Goal: Task Accomplishment & Management: Use online tool/utility

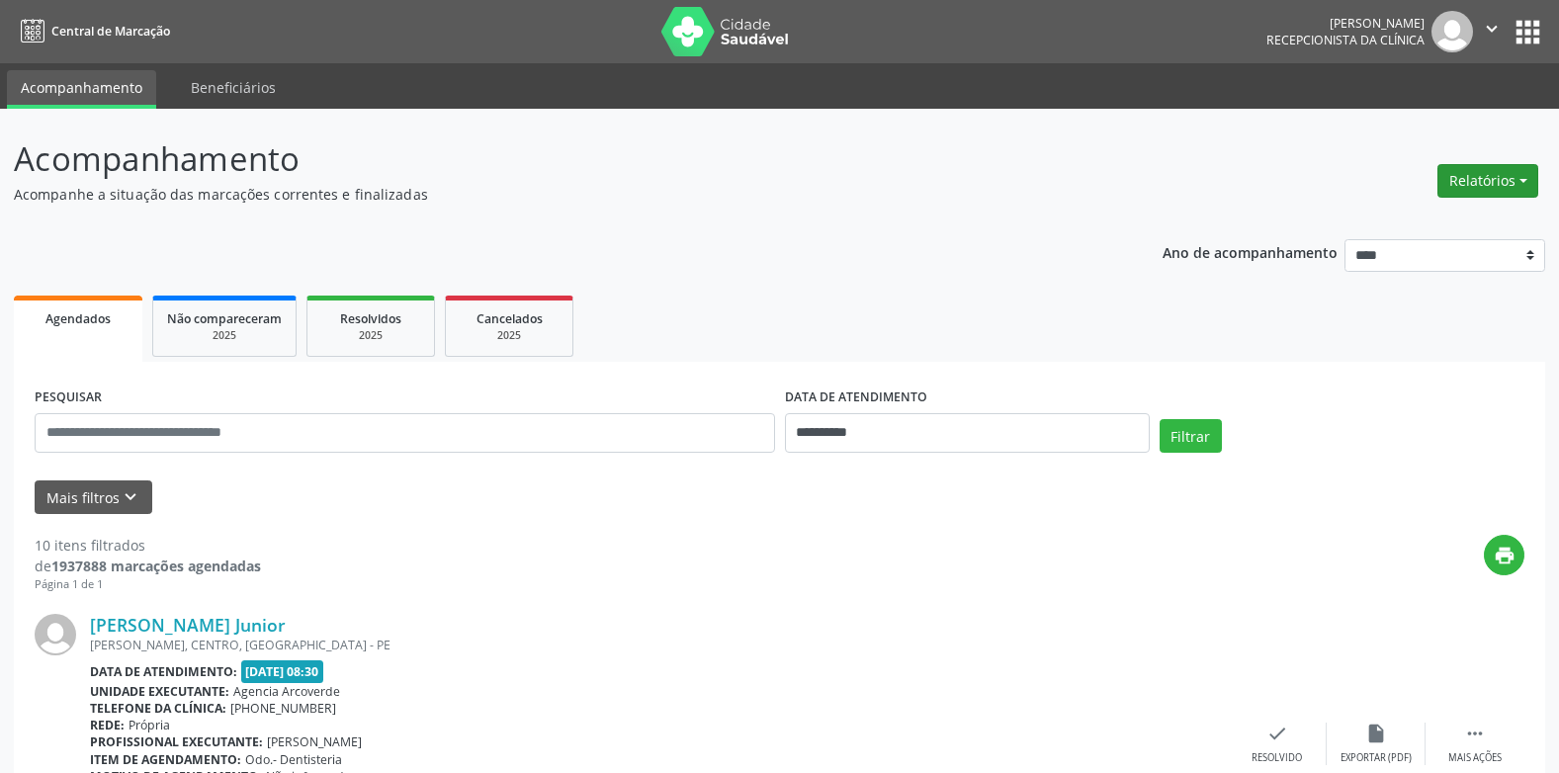
click at [1530, 182] on button "Relatórios" at bounding box center [1488, 181] width 101 height 34
click at [1398, 227] on link "Agendamentos" at bounding box center [1433, 224] width 213 height 28
select select "*"
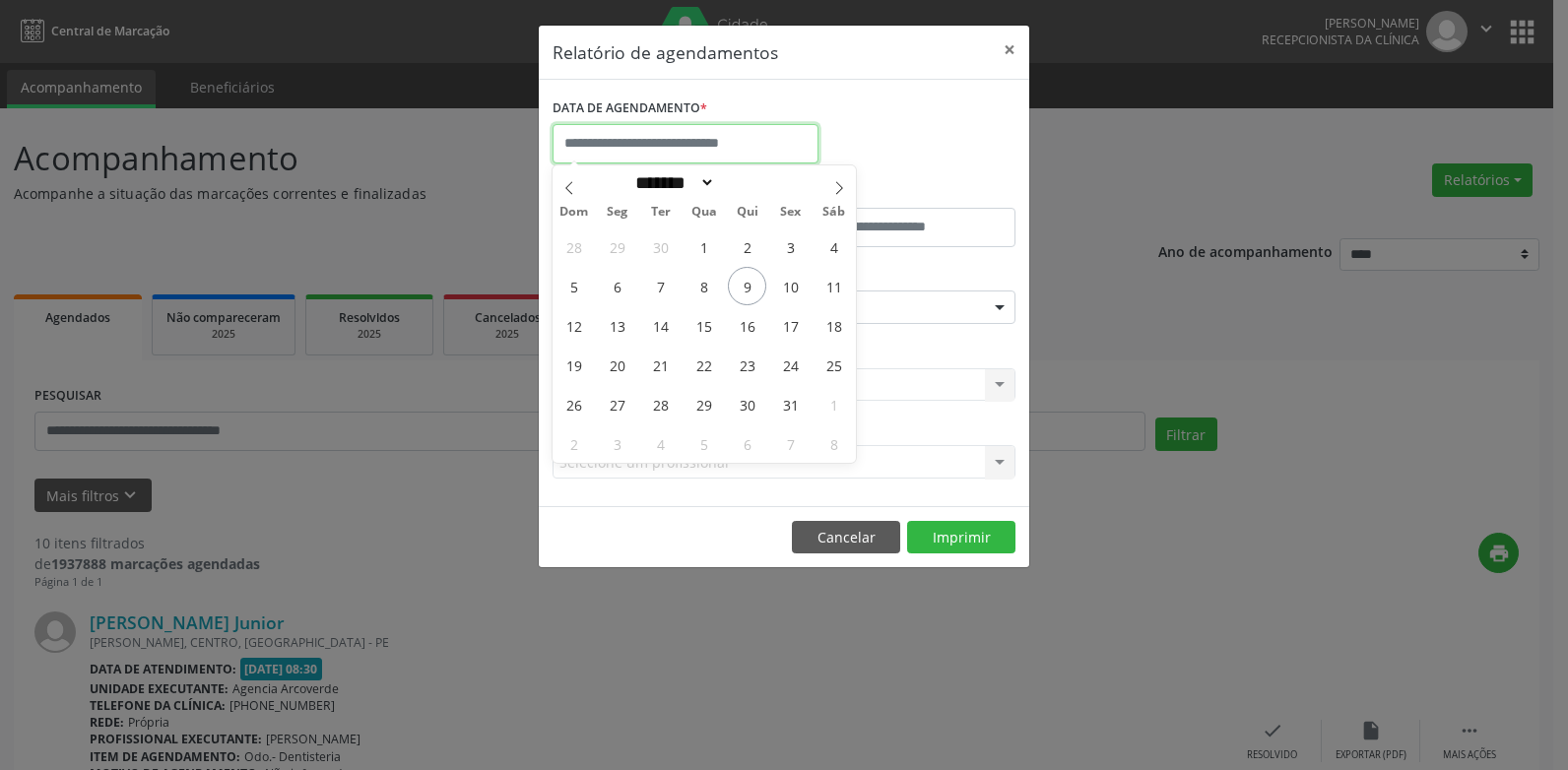
click at [640, 144] on input "text" at bounding box center [685, 144] width 266 height 40
click at [753, 283] on span "9" at bounding box center [747, 286] width 39 height 39
type input "**********"
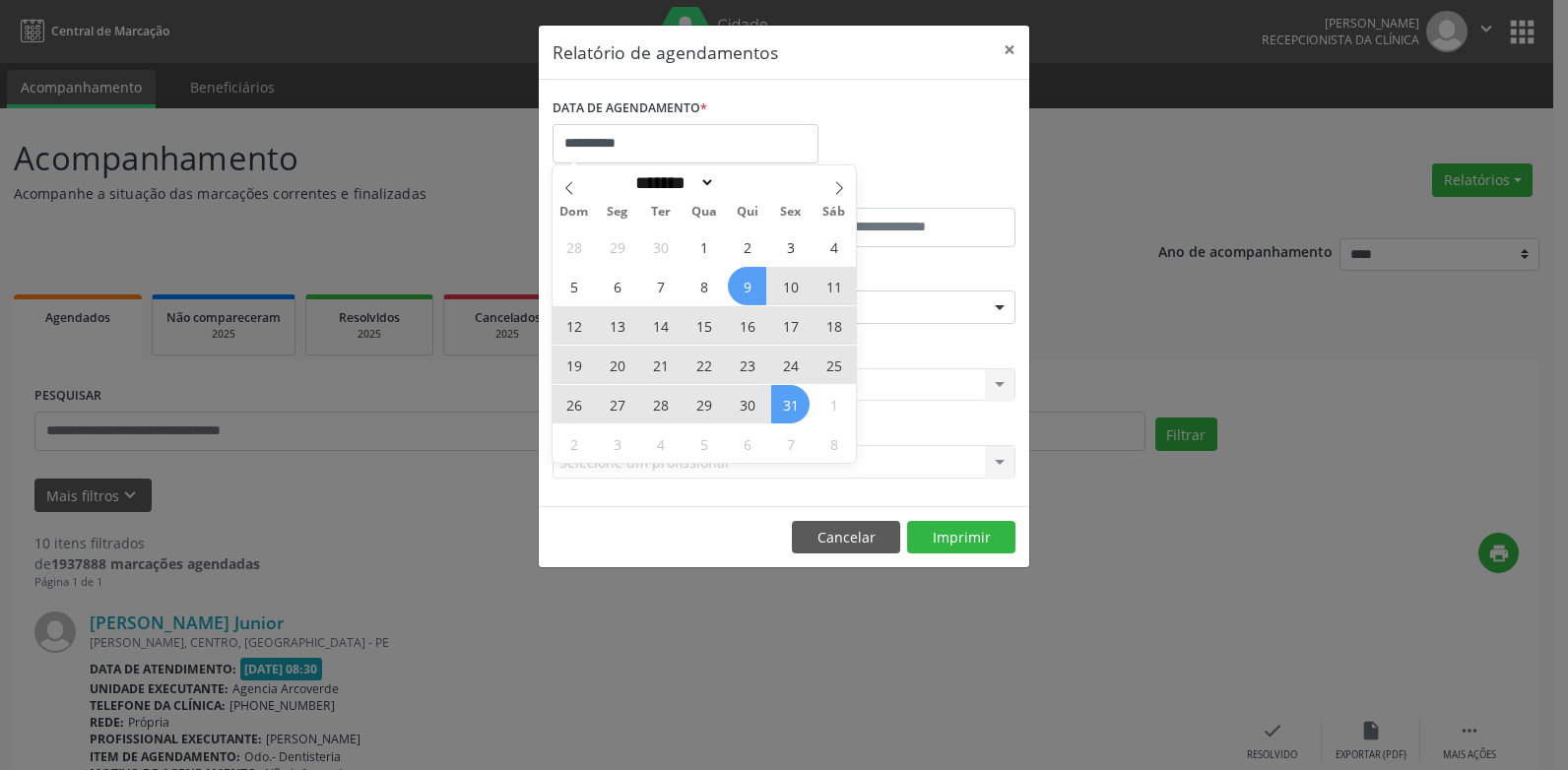
click at [789, 404] on span "31" at bounding box center [790, 404] width 39 height 39
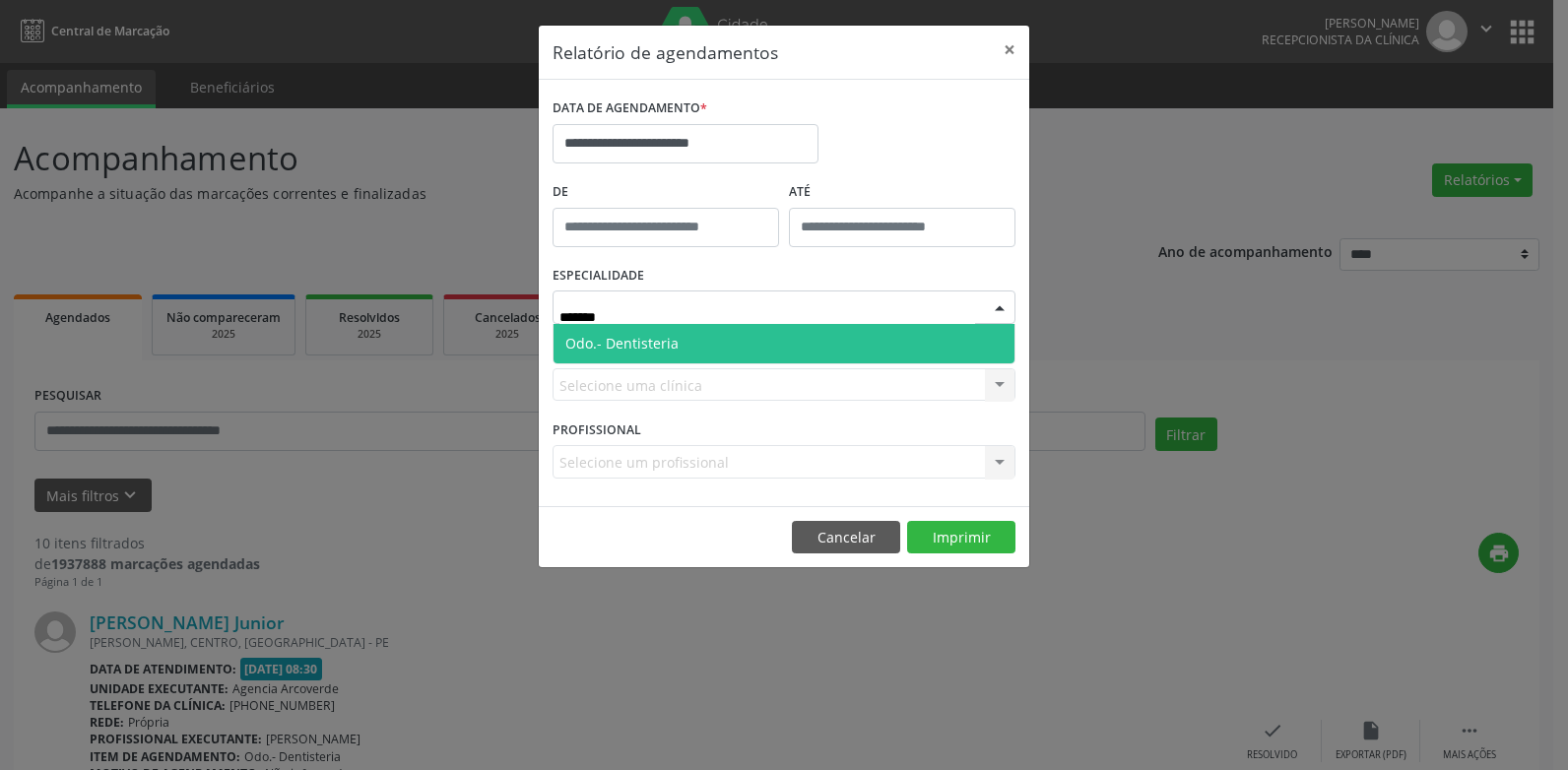
type input "********"
click at [654, 340] on span "Odo.- Dentisteria" at bounding box center [623, 343] width 114 height 19
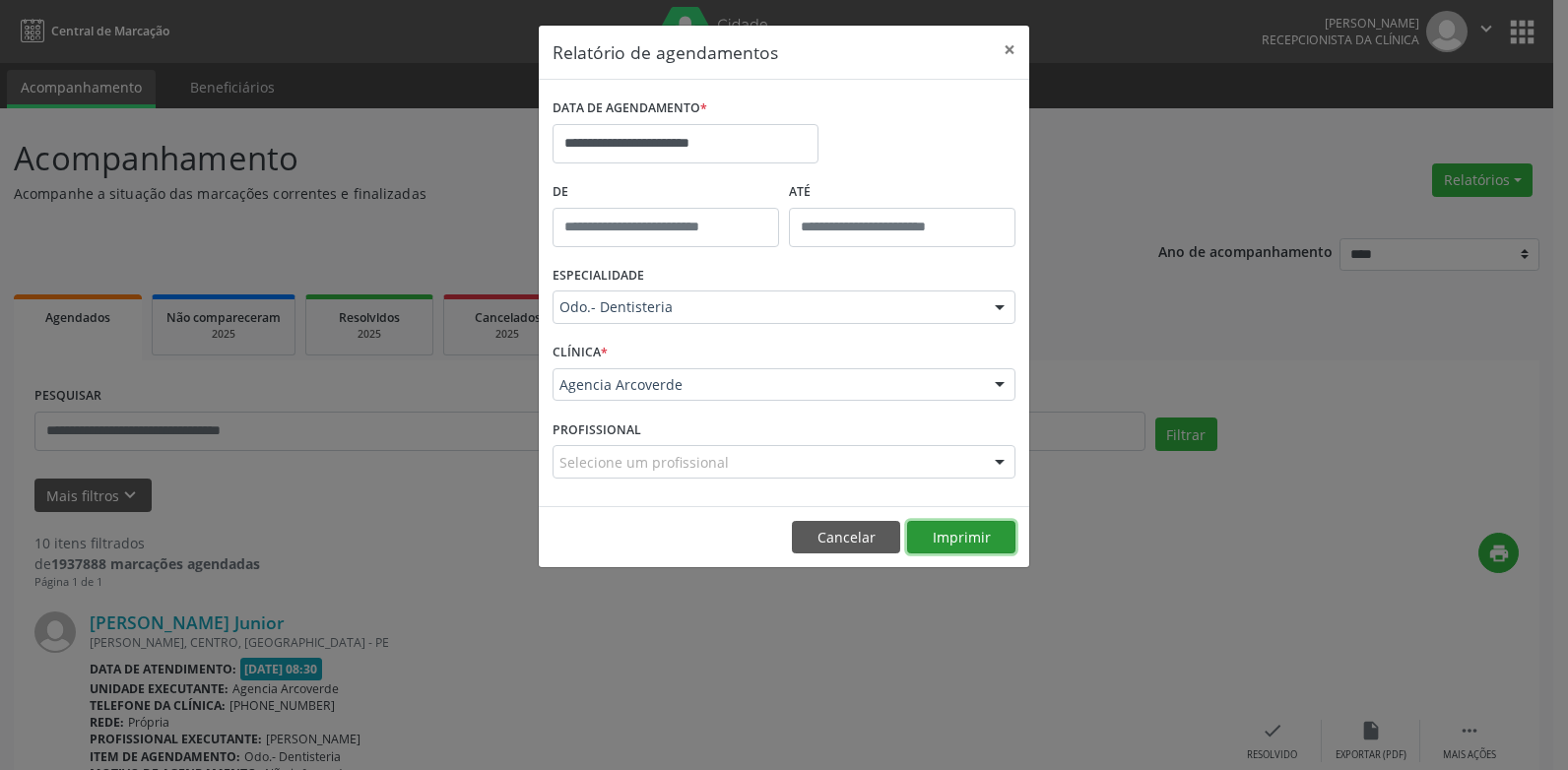
click at [938, 522] on button "Imprimir" at bounding box center [961, 538] width 109 height 34
click at [849, 540] on button "Cancelar" at bounding box center [846, 538] width 109 height 34
